Goal: Find specific page/section: Find specific page/section

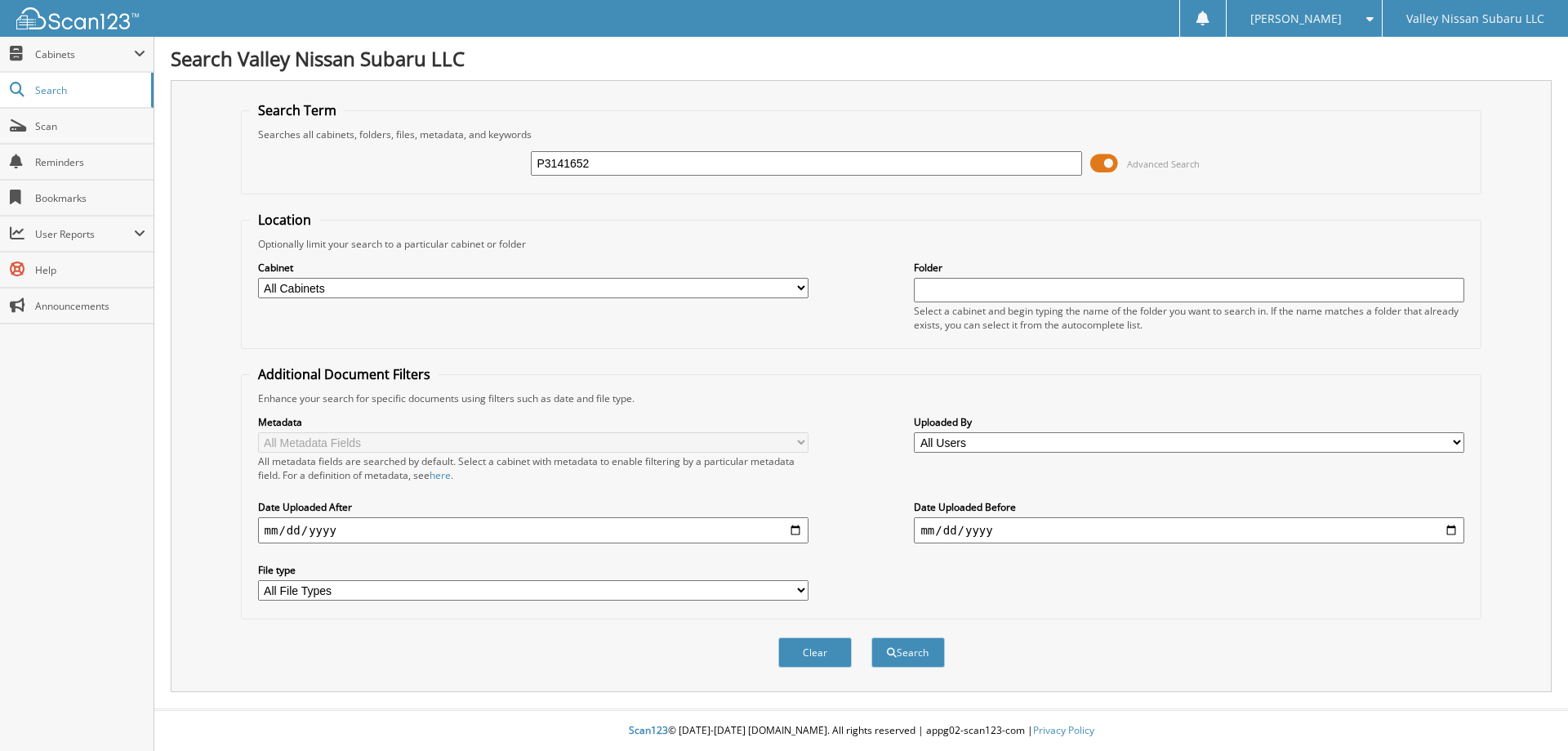
type input "P3141652"
click at [872, 637] on button "Search" at bounding box center [908, 652] width 74 height 31
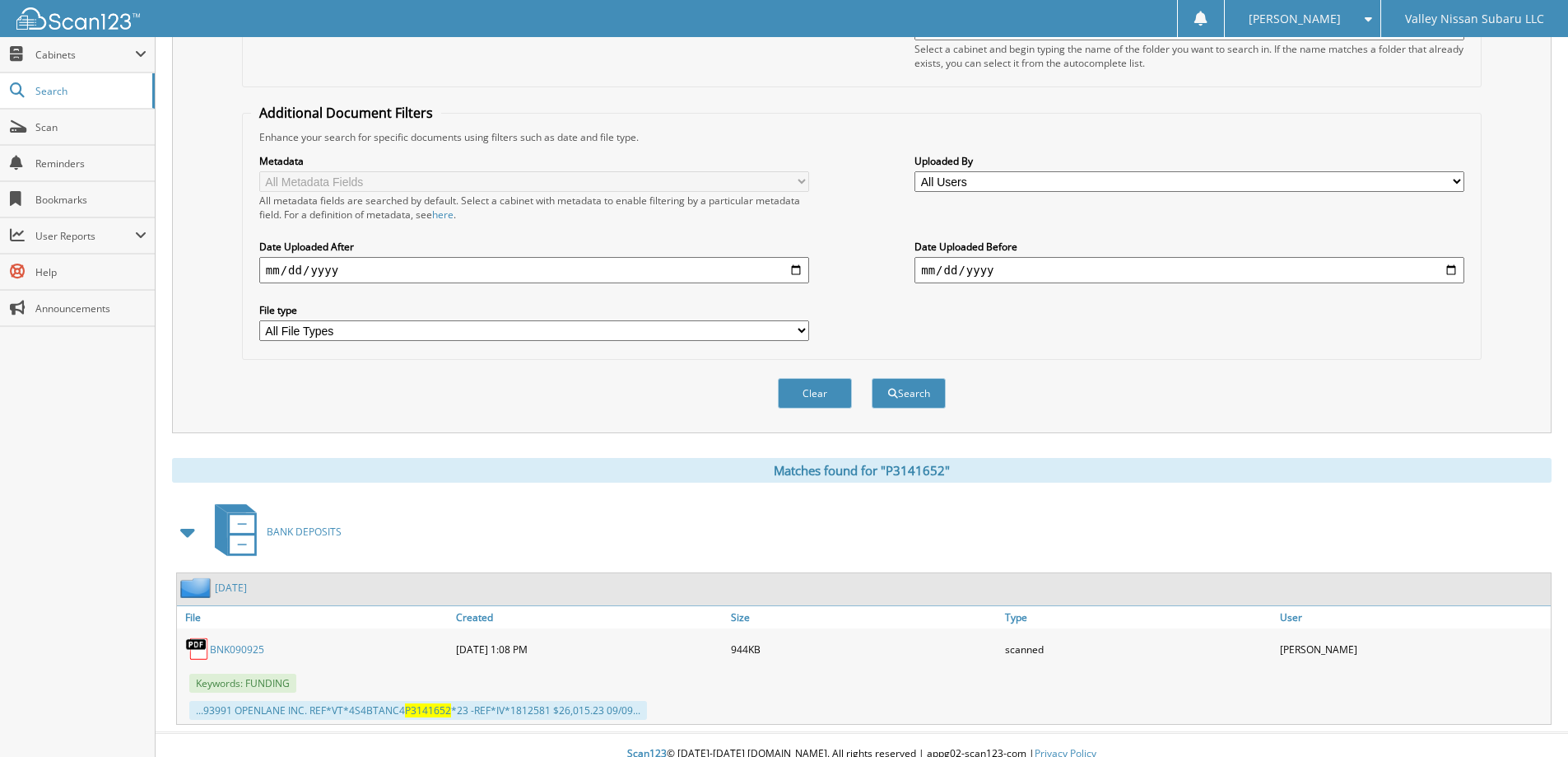
scroll to position [283, 0]
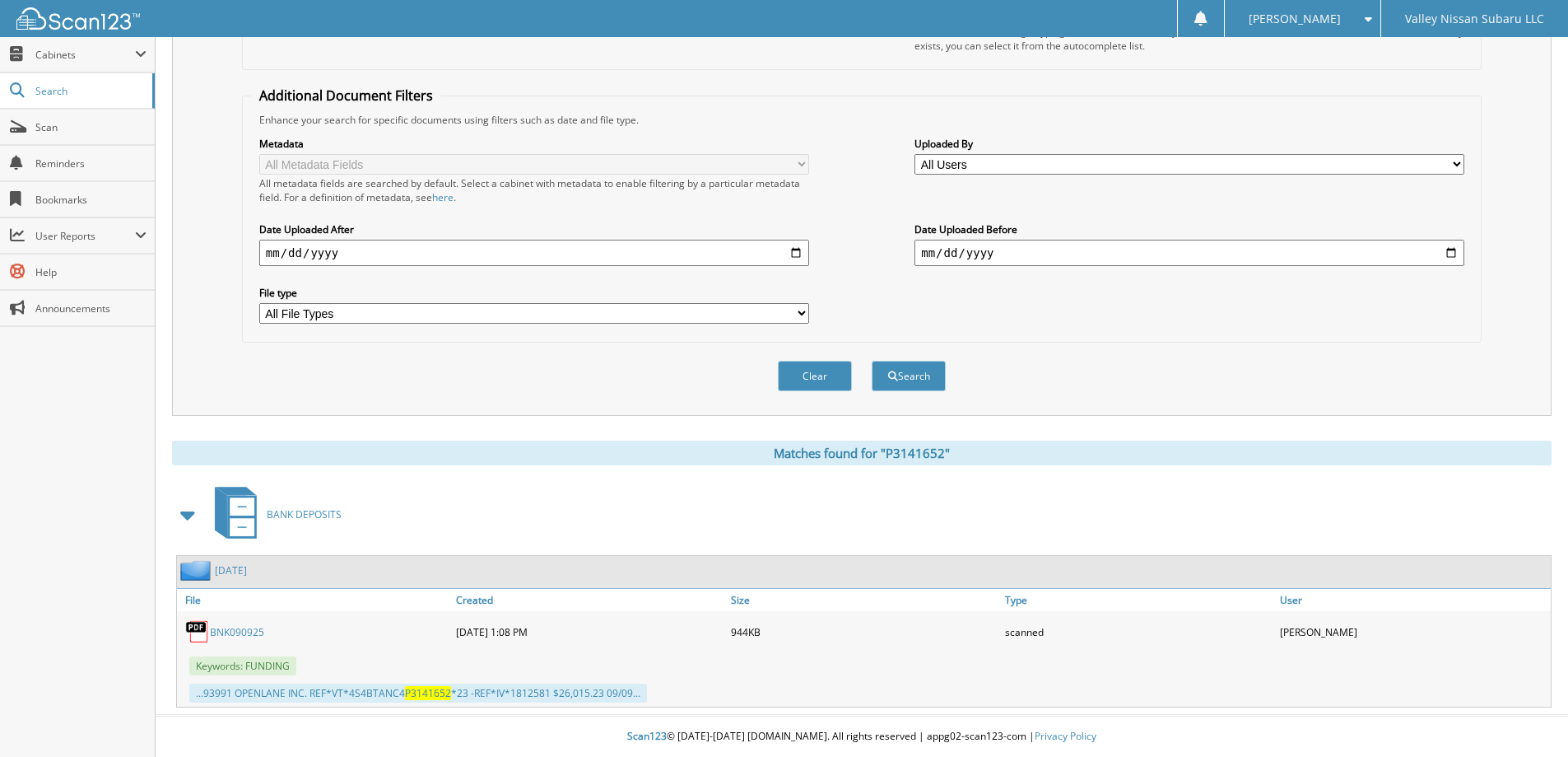
click at [233, 634] on link "BNK090925" at bounding box center [237, 632] width 54 height 14
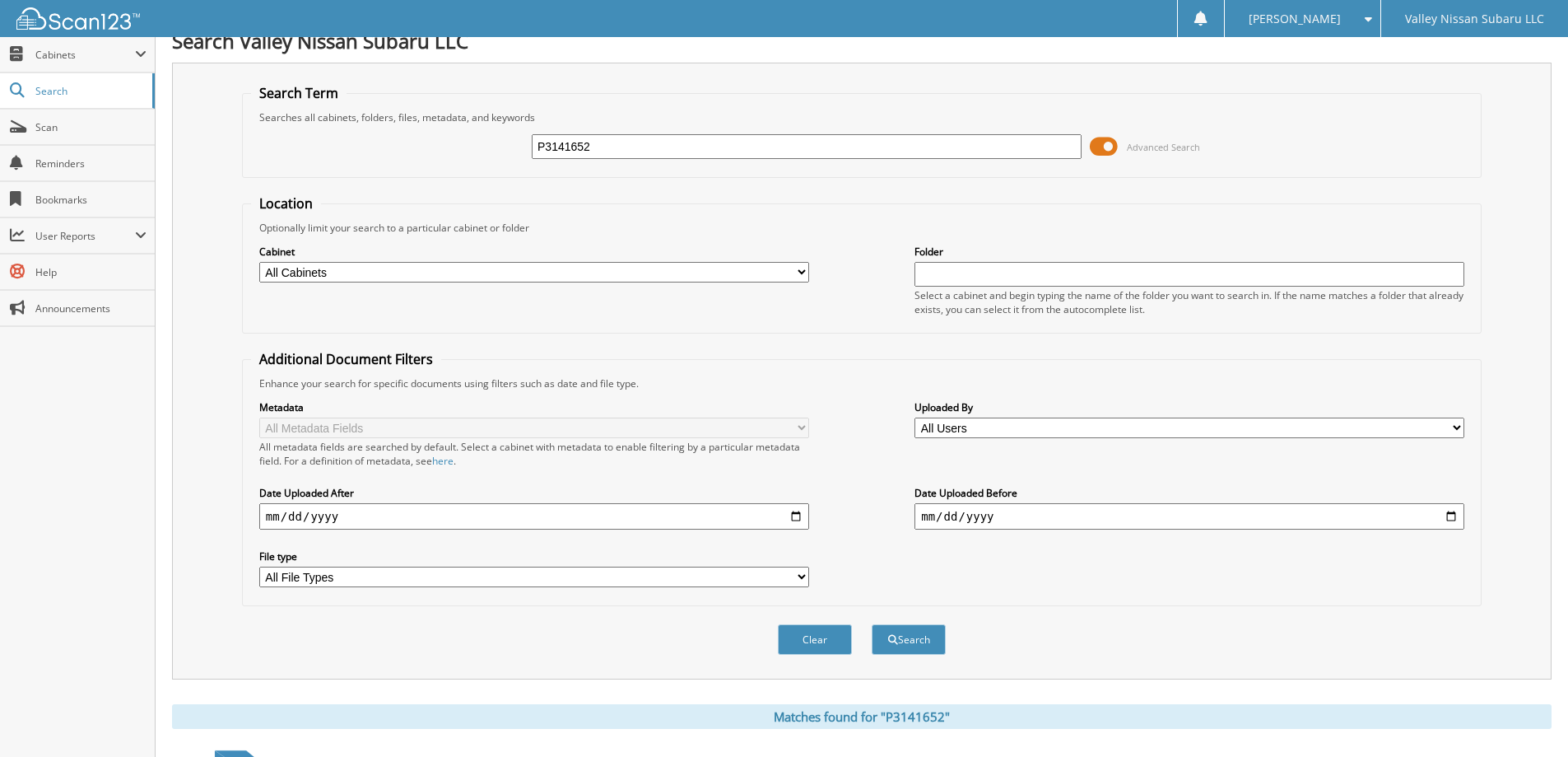
scroll to position [0, 0]
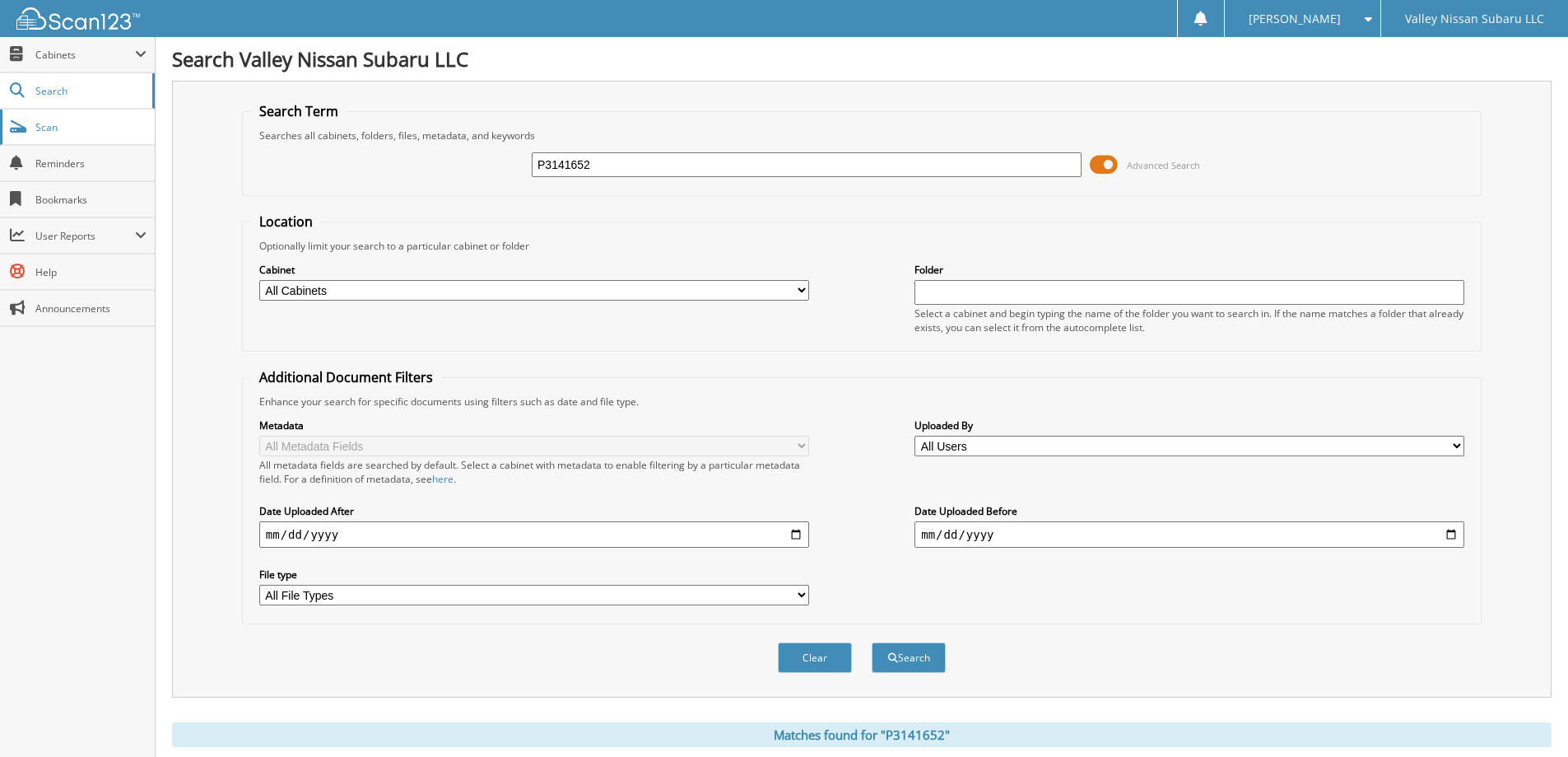
click at [75, 128] on span "Scan" at bounding box center [91, 127] width 111 height 14
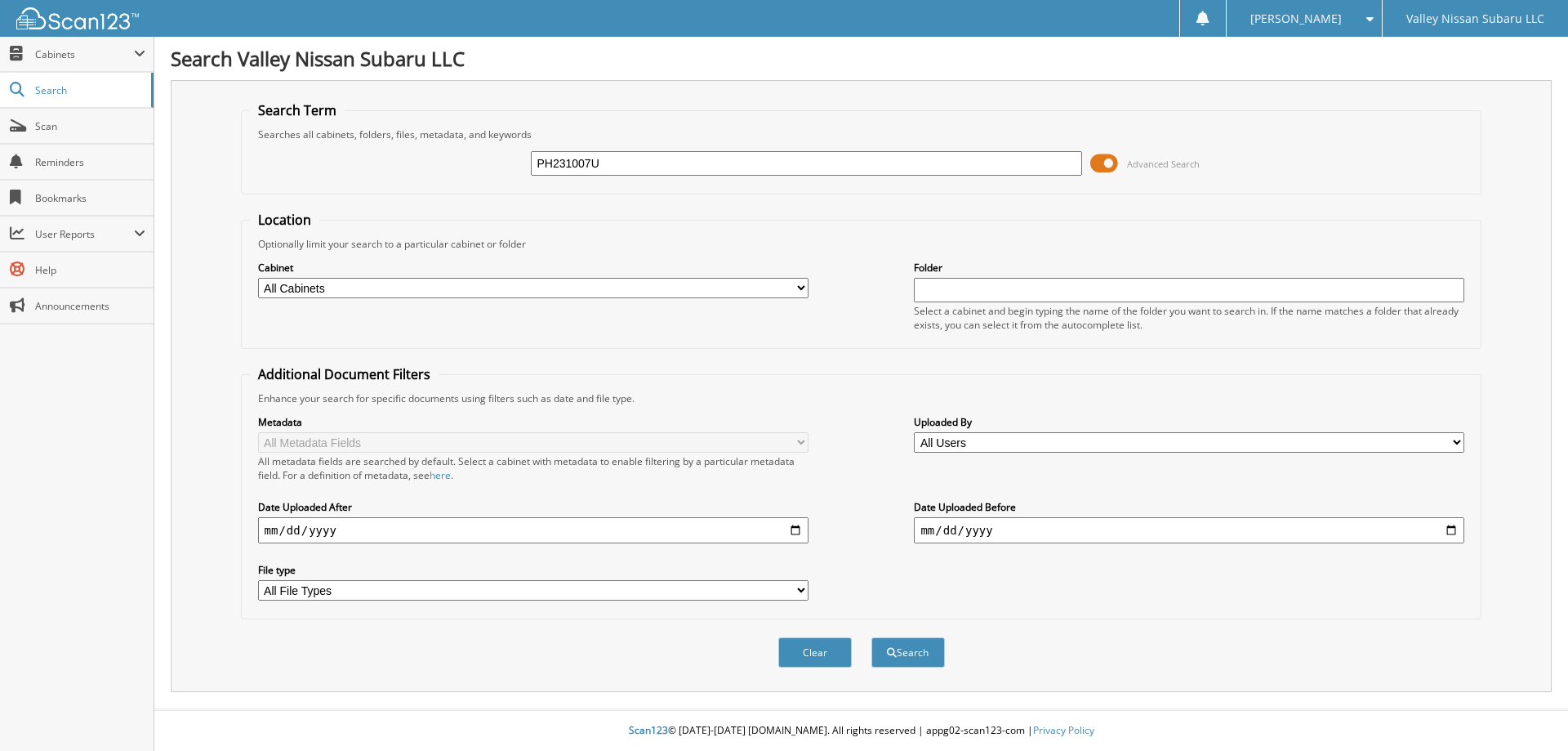
type input "PH231007U"
click at [872, 637] on button "Search" at bounding box center [908, 652] width 74 height 31
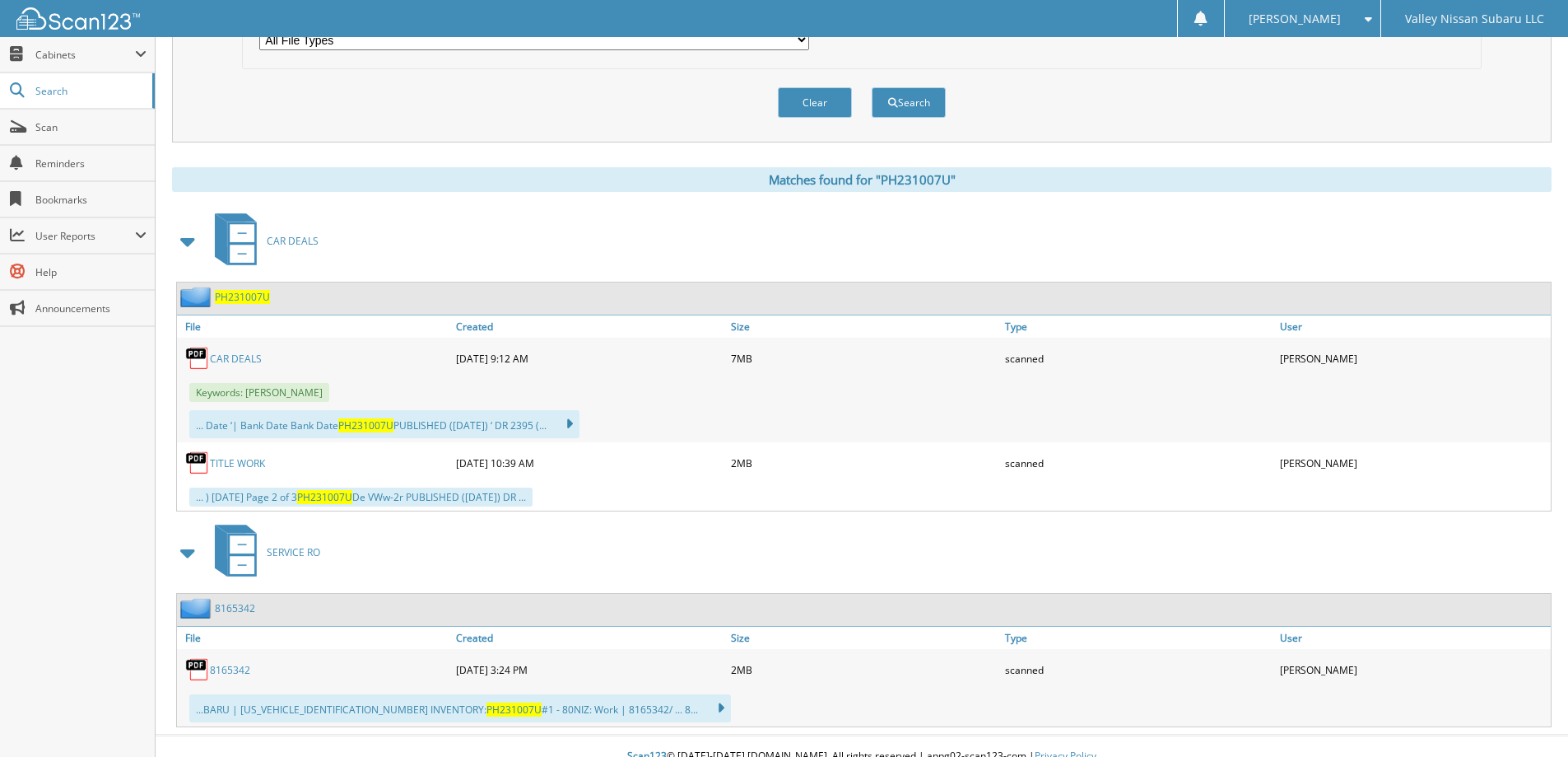
scroll to position [576, 0]
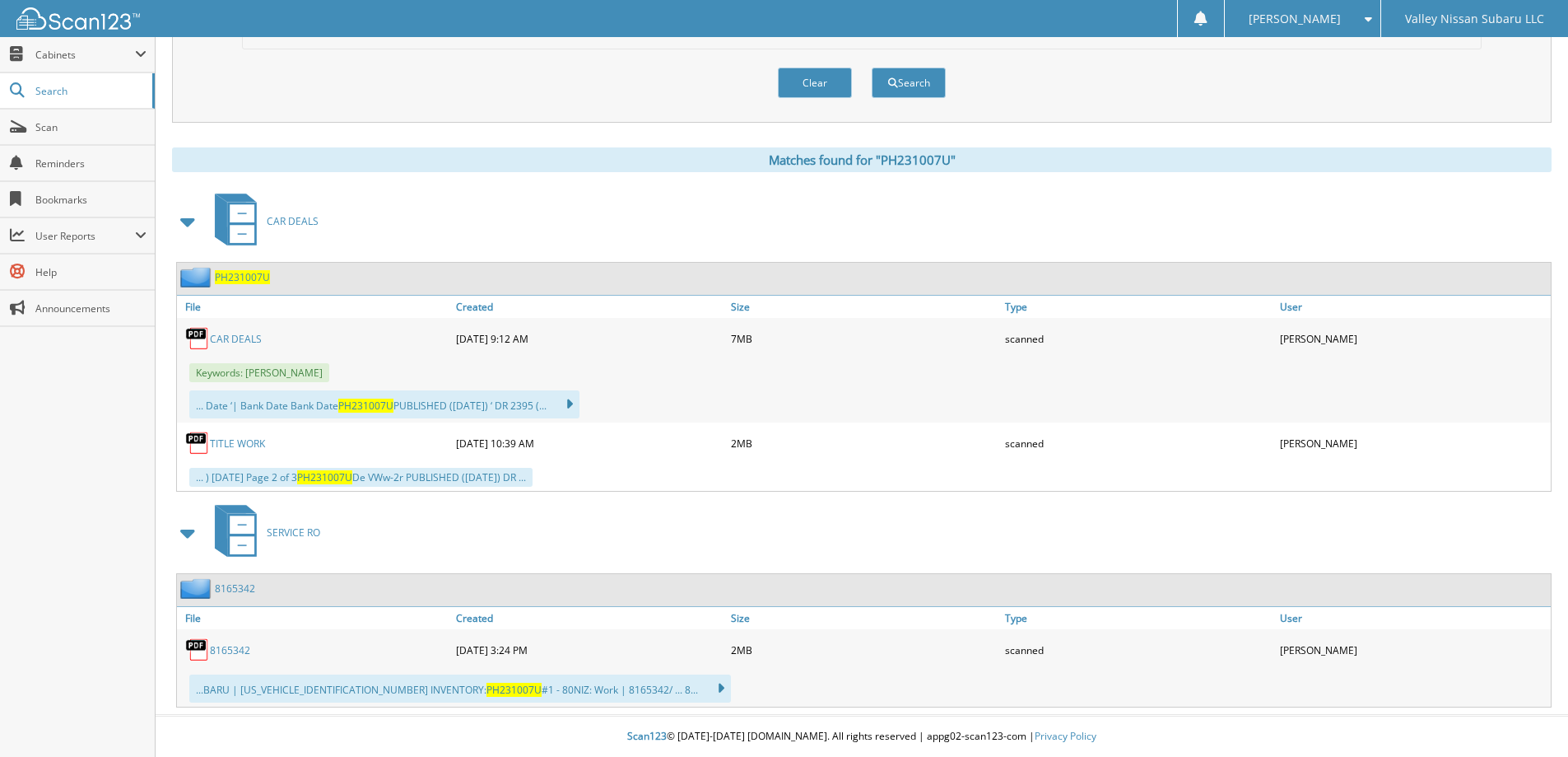
click at [224, 437] on link "TITLE WORK" at bounding box center [237, 443] width 55 height 14
